Goal: Task Accomplishment & Management: Manage account settings

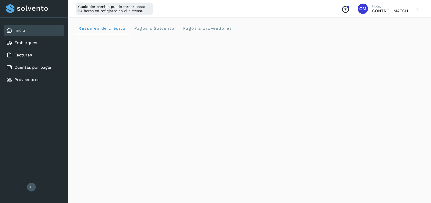
scroll to position [104, 0]
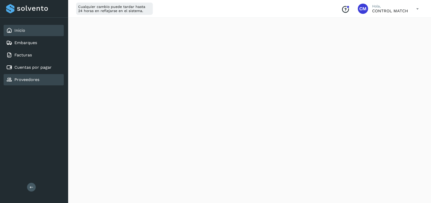
click at [28, 74] on div "Proveedores" at bounding box center [34, 79] width 60 height 11
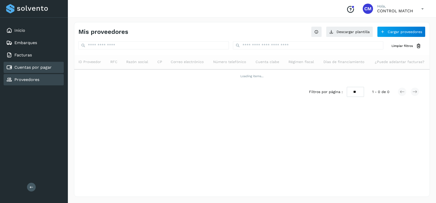
click at [31, 63] on div "Cuentas por pagar" at bounding box center [34, 67] width 60 height 11
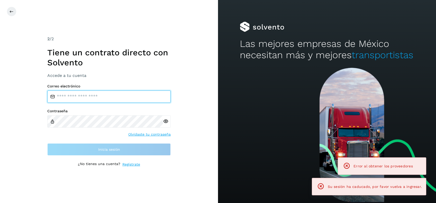
type input "**********"
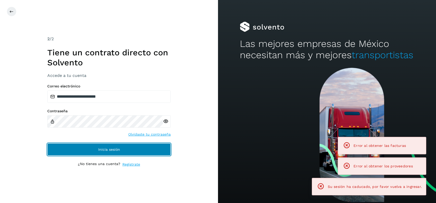
click at [148, 149] on button "Inicia sesión" at bounding box center [108, 150] width 123 height 12
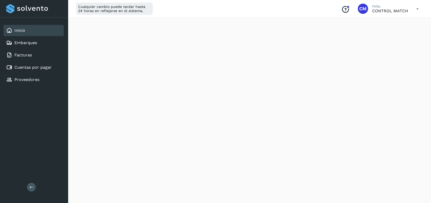
scroll to position [106, 0]
click at [33, 66] on link "Cuentas por pagar" at bounding box center [32, 67] width 37 height 5
